Goal: Information Seeking & Learning: Understand process/instructions

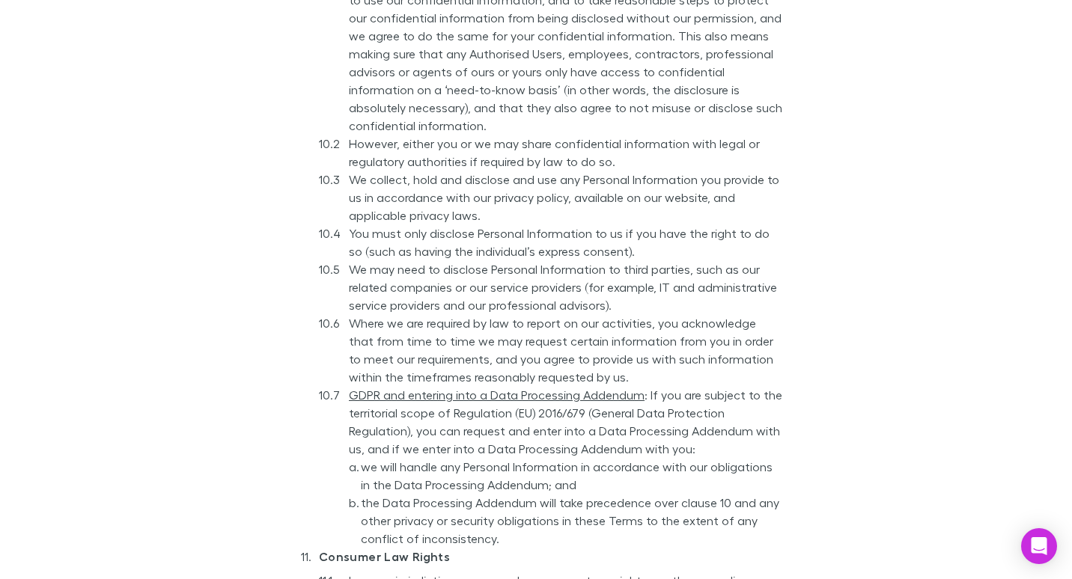
scroll to position [6851, 0]
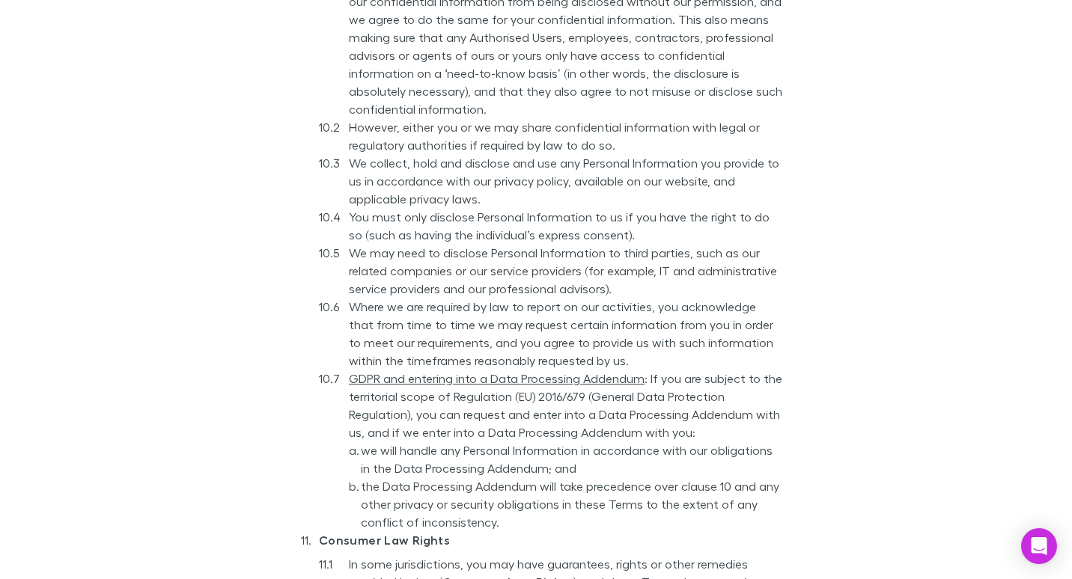
click at [349, 370] on li "GDPR and entering into a Data Processing Addendum : If you are subject to the t…" at bounding box center [566, 451] width 434 height 162
drag, startPoint x: 777, startPoint y: 325, endPoint x: 792, endPoint y: 328, distance: 15.3
click at [334, 363] on ol "While using our Services, you may share confidential information with us, and y…" at bounding box center [551, 235] width 464 height 593
click at [701, 441] on li "we will handle any Personal Information in accordance with our obligations in t…" at bounding box center [572, 459] width 422 height 36
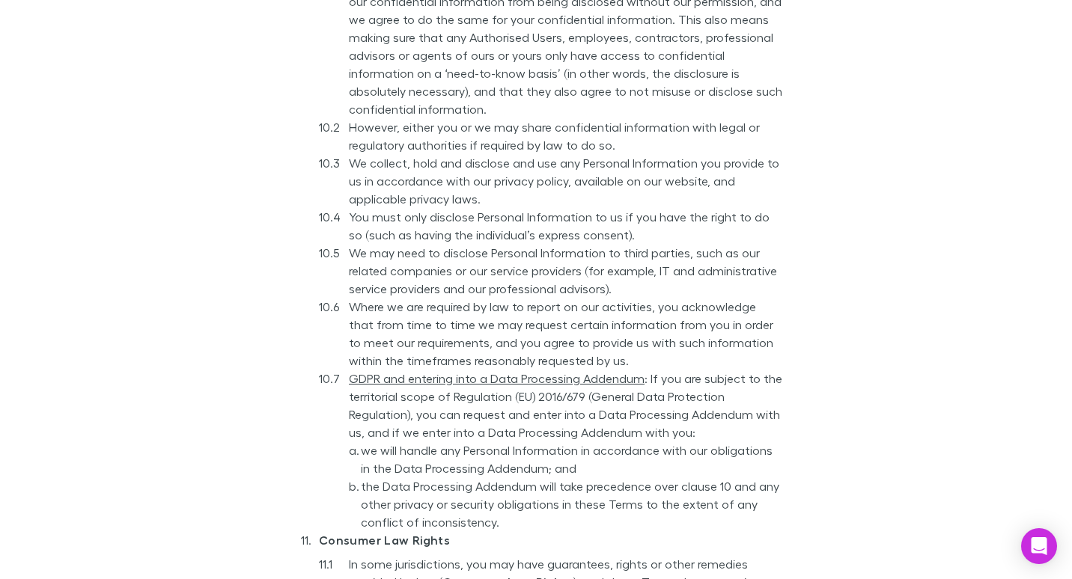
click at [724, 441] on li "we will handle any Personal Information in accordance with our obligations in t…" at bounding box center [572, 459] width 422 height 36
click at [690, 441] on li "we will handle any Personal Information in accordance with our obligations in t…" at bounding box center [572, 459] width 422 height 36
drag, startPoint x: 690, startPoint y: 392, endPoint x: 626, endPoint y: 397, distance: 64.5
click at [626, 441] on li "we will handle any Personal Information in accordance with our obligations in t…" at bounding box center [572, 459] width 422 height 36
click at [349, 370] on li "GDPR and entering into a Data Processing Addendum : If you are subject to the t…" at bounding box center [566, 451] width 434 height 162
